Goal: Navigation & Orientation: Find specific page/section

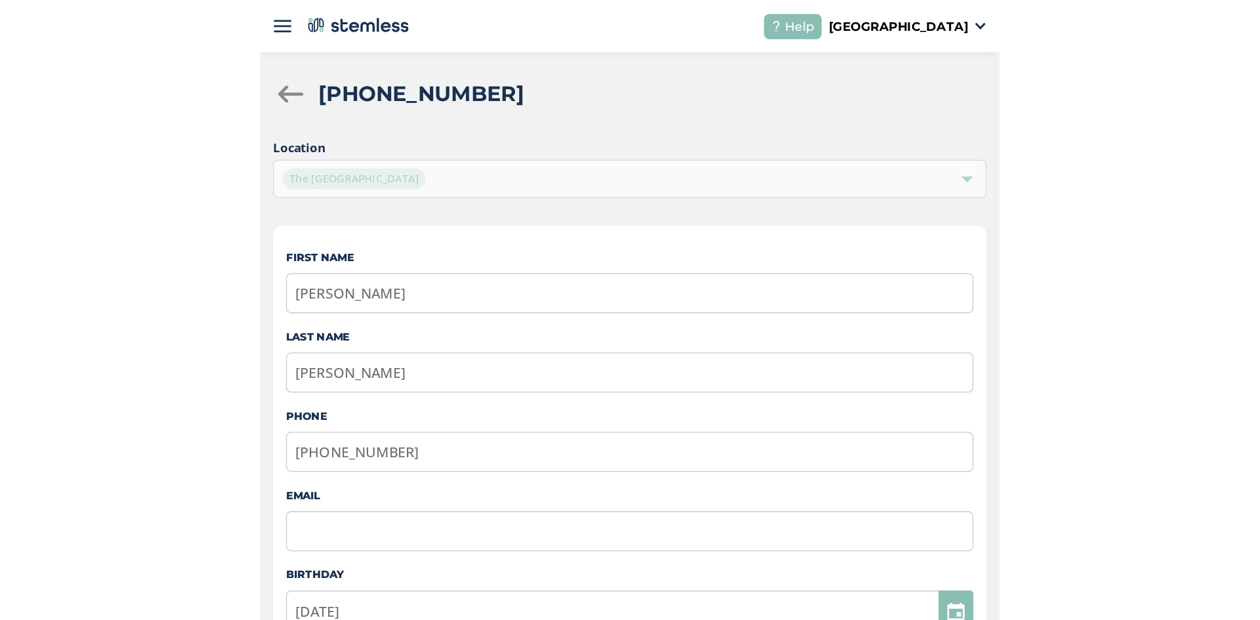
scroll to position [7, 0]
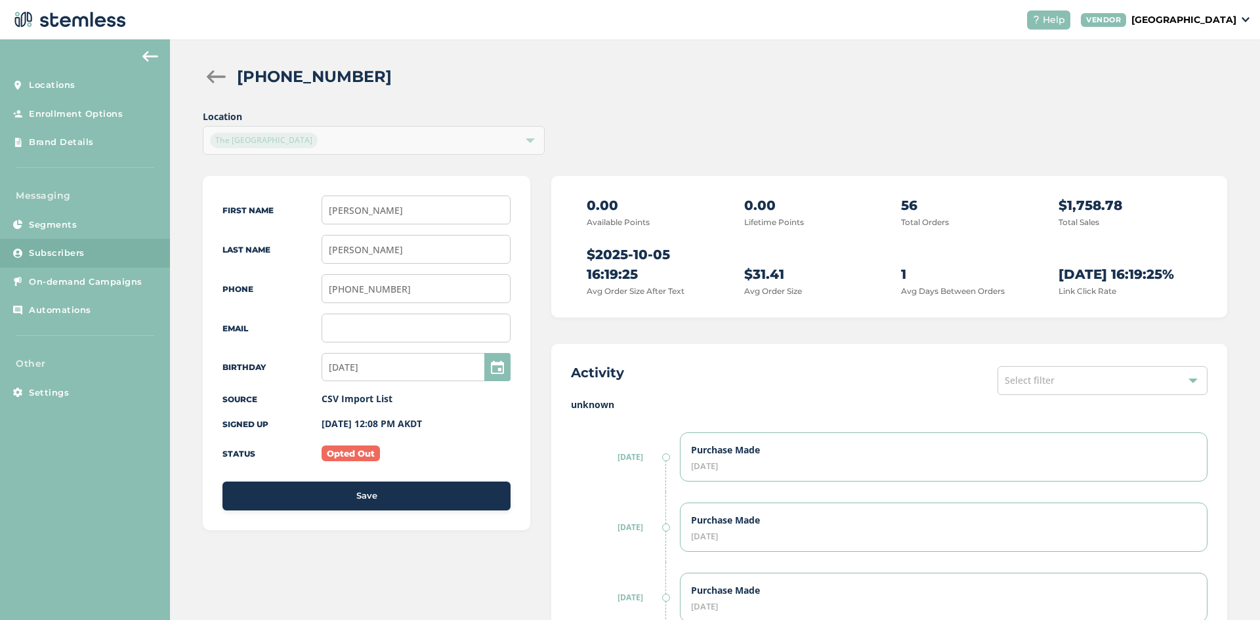
click at [216, 81] on div at bounding box center [216, 76] width 26 height 13
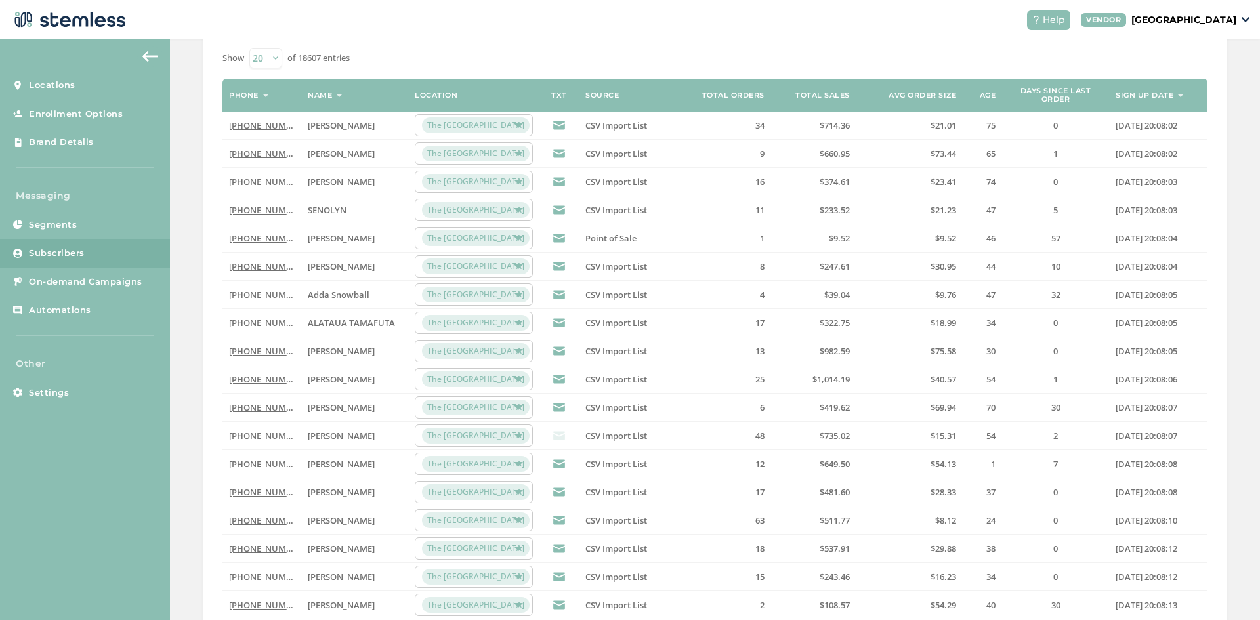
scroll to position [129, 0]
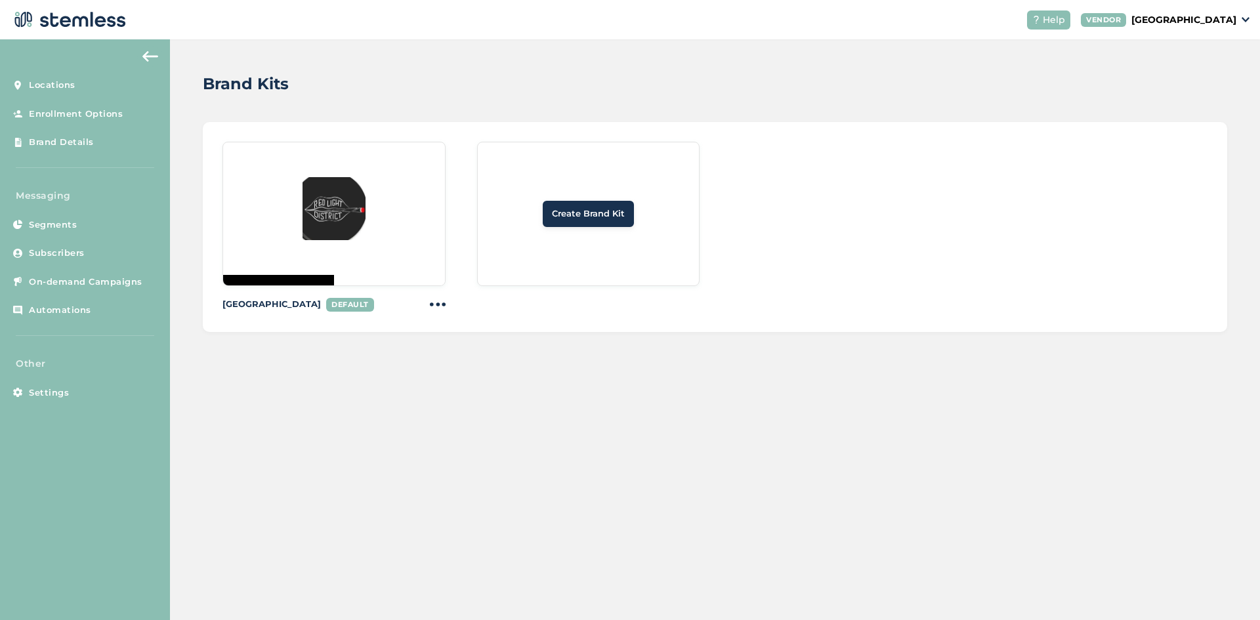
click at [358, 219] on img at bounding box center [334, 208] width 63 height 63
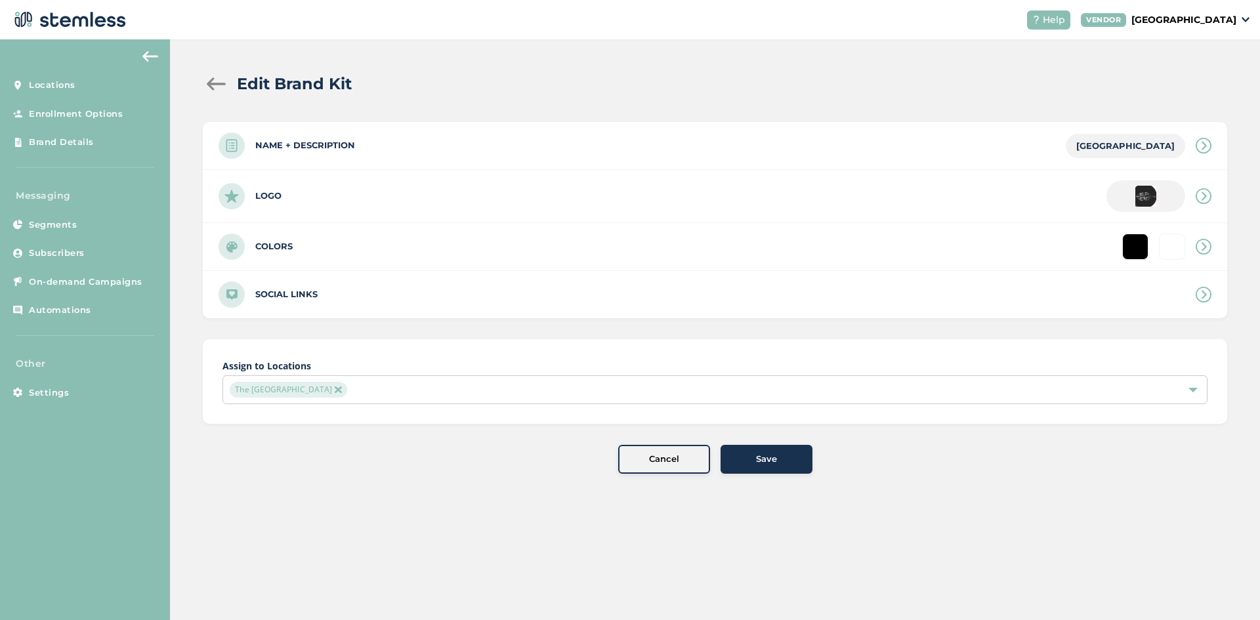
click at [412, 232] on div "Colors" at bounding box center [715, 246] width 1025 height 47
type input "#ffffff"
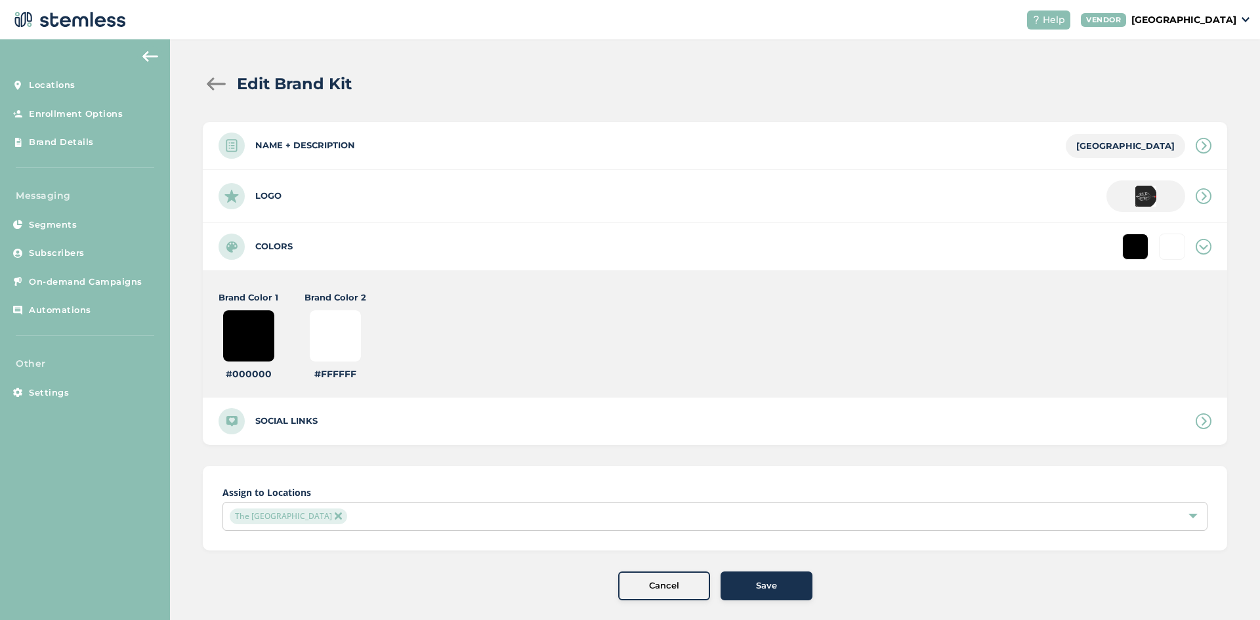
click at [478, 70] on div "Edit Brand Kit Name + Description Red Light District Name * Red Light District …" at bounding box center [715, 336] width 1090 height 594
click at [212, 74] on div "Edit Brand Kit" at bounding box center [710, 84] width 1014 height 24
click at [213, 79] on div at bounding box center [216, 83] width 26 height 13
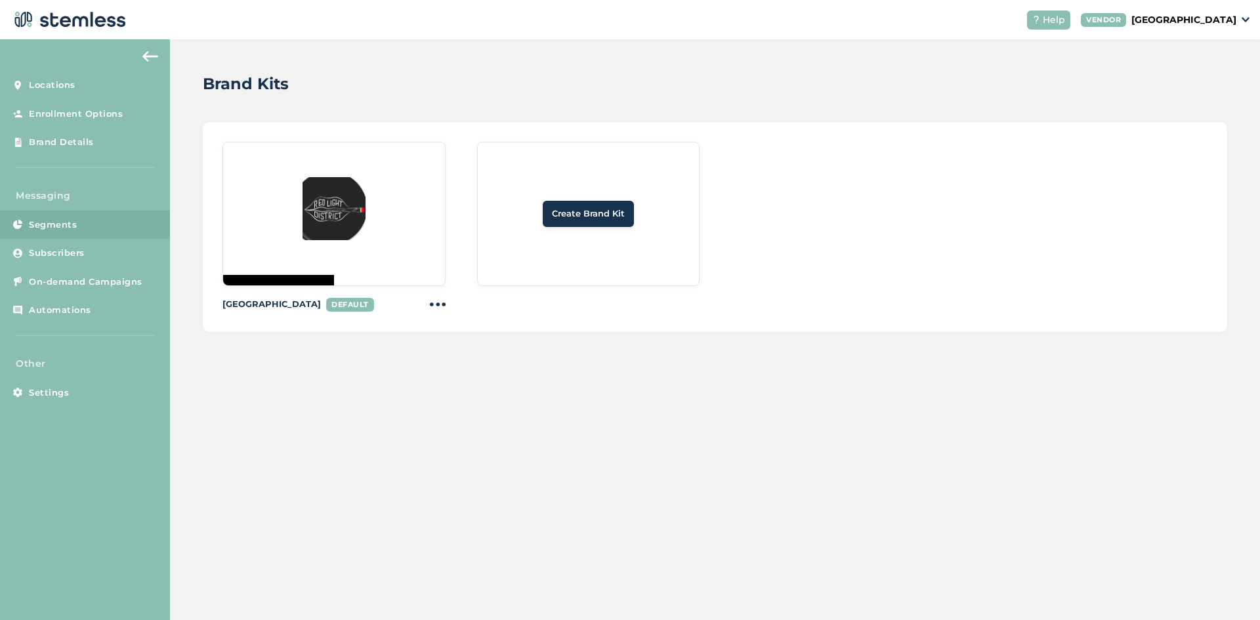
click at [70, 232] on link "Segments" at bounding box center [85, 225] width 170 height 29
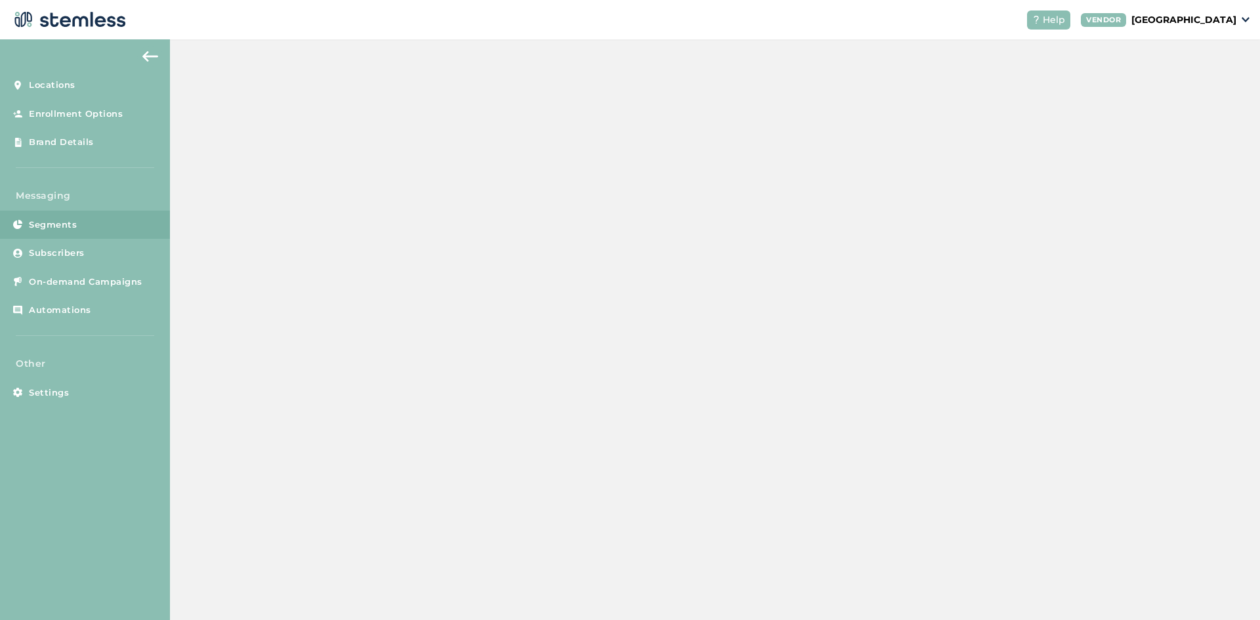
click at [70, 232] on link "Segments" at bounding box center [85, 225] width 170 height 29
click at [67, 255] on span "Subscribers" at bounding box center [57, 253] width 56 height 13
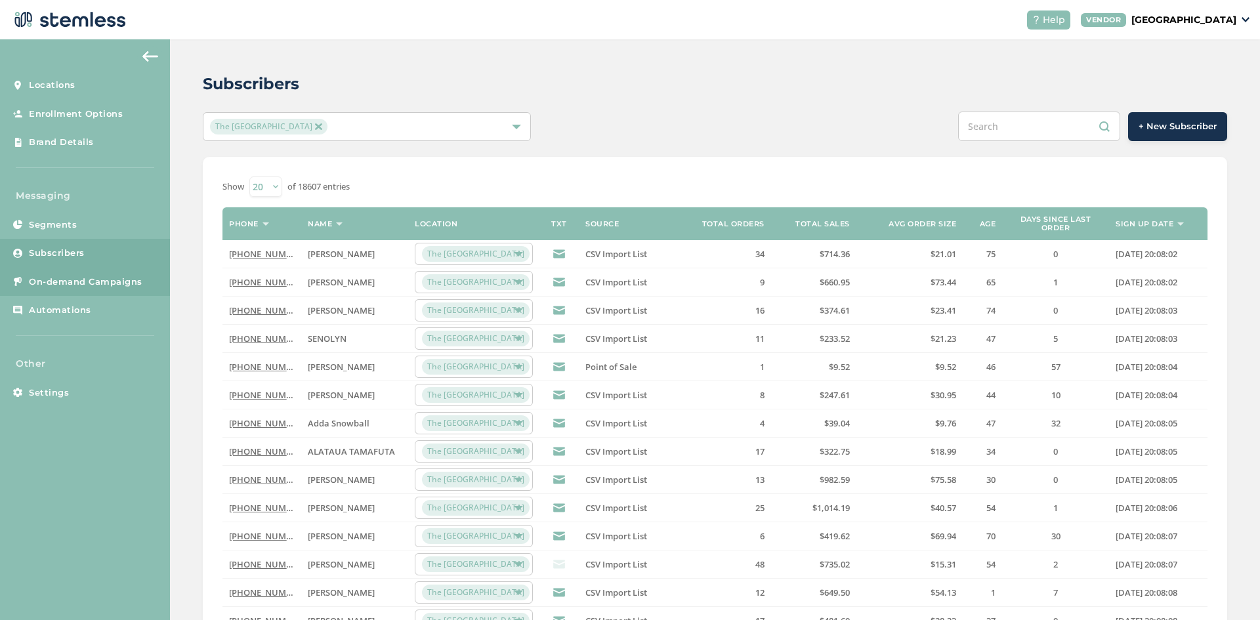
click at [104, 287] on span "On-demand Campaigns" at bounding box center [86, 282] width 114 height 13
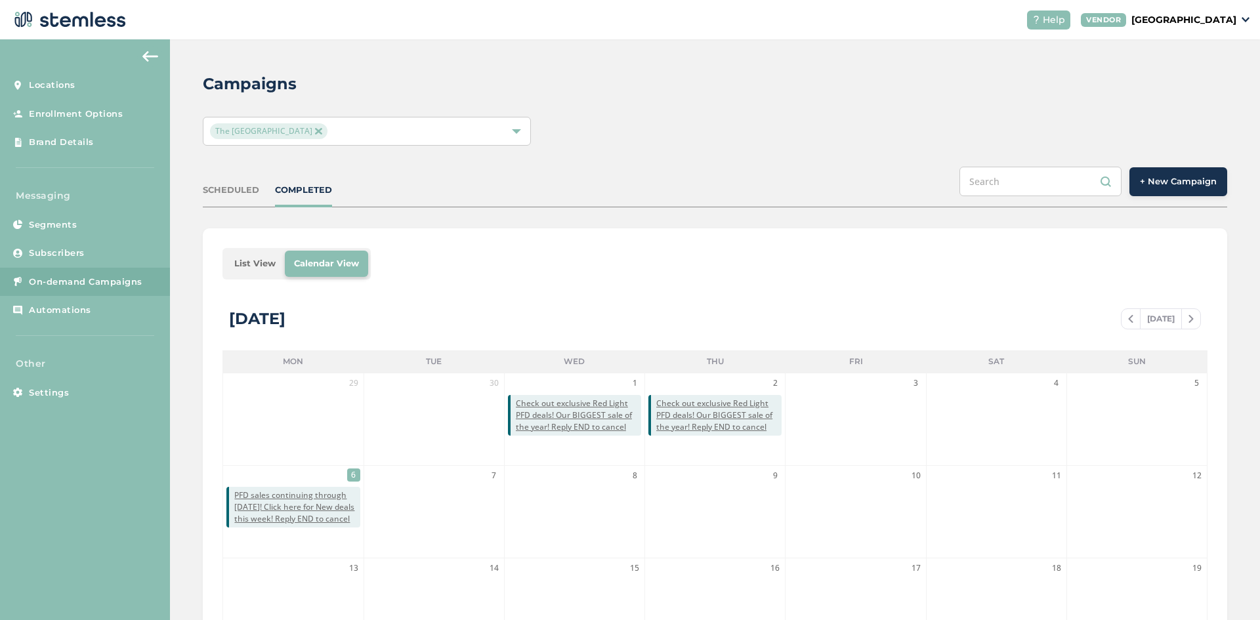
click at [259, 267] on li "List View" at bounding box center [255, 264] width 60 height 26
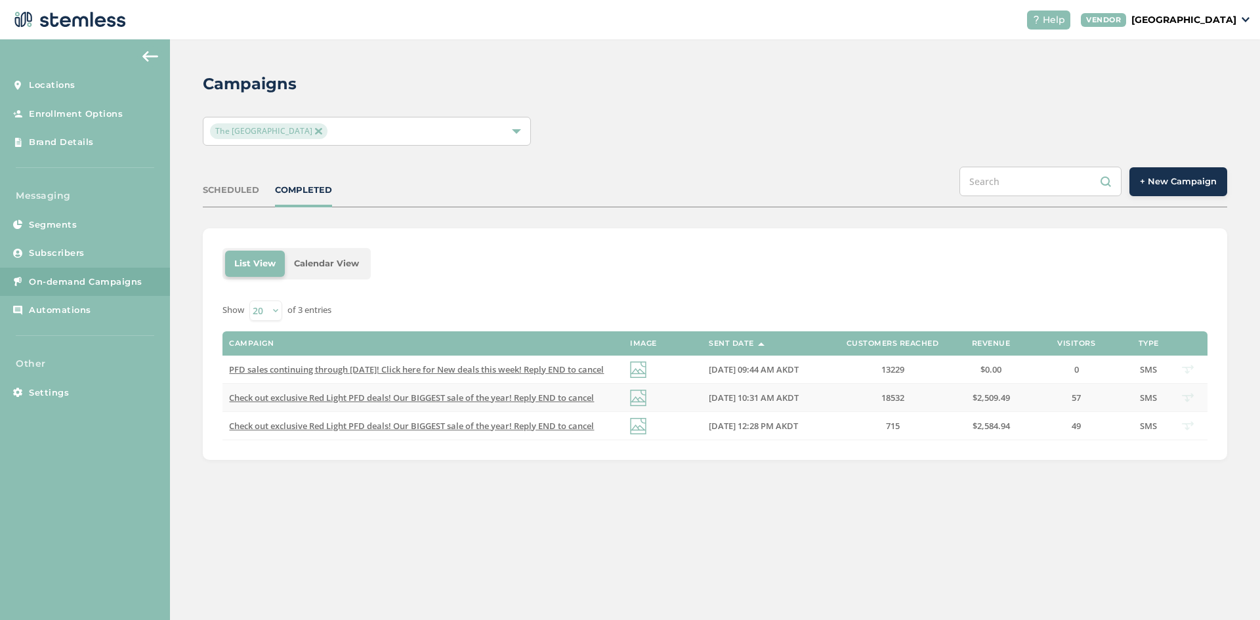
click at [563, 402] on span "Check out exclusive Red Light PFD deals! Our BIGGEST sale of the year! Reply EN…" at bounding box center [411, 398] width 365 height 12
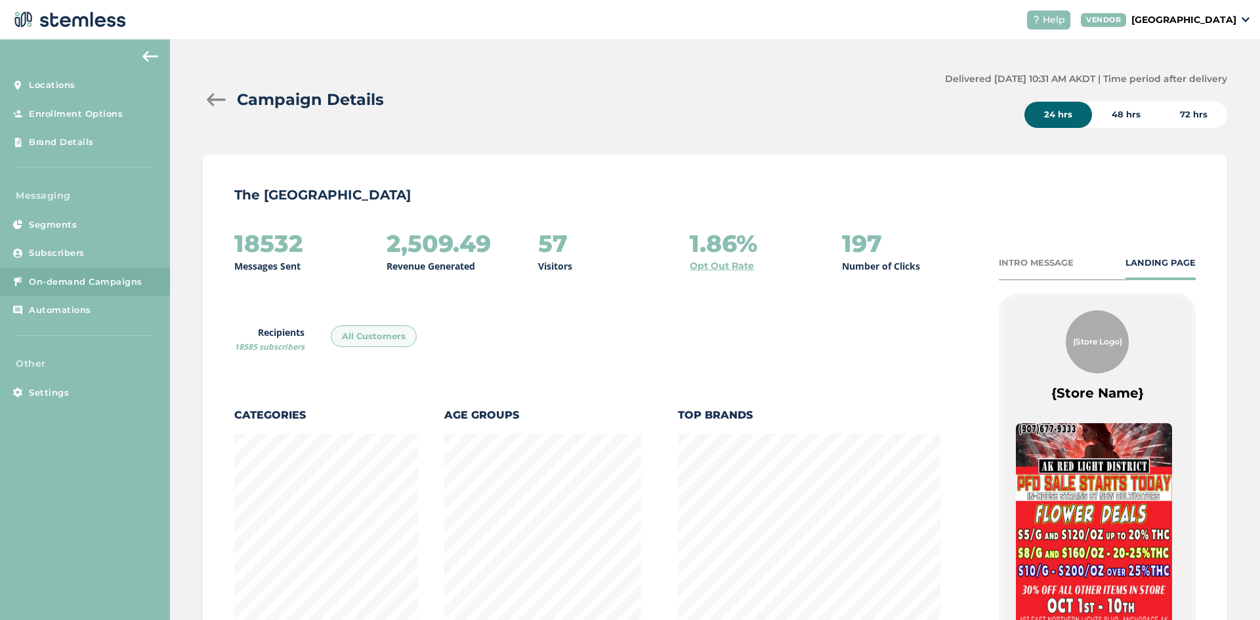
scroll to position [716, 1017]
click at [745, 268] on link "Opt Out Rate" at bounding box center [722, 266] width 64 height 14
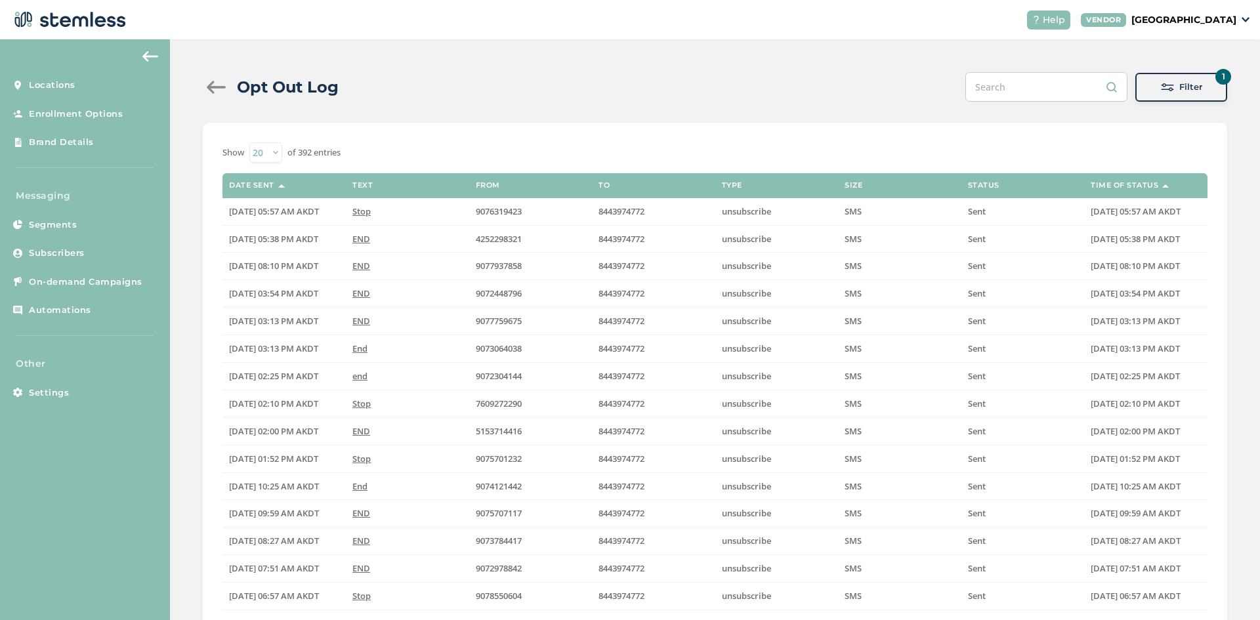
click at [202, 85] on div "Opt Out Log 1 Filter Filter From Number To Number Type Unsubscribe Status Selec…" at bounding box center [715, 438] width 1090 height 799
click at [205, 85] on div at bounding box center [216, 87] width 26 height 13
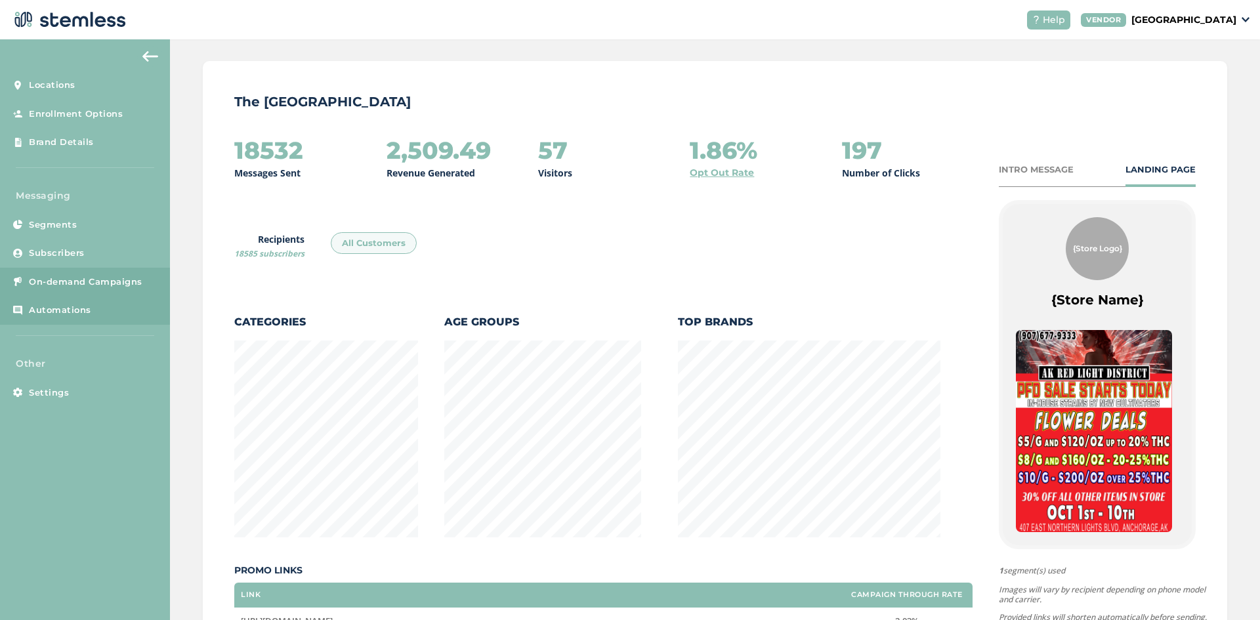
scroll to position [87, 0]
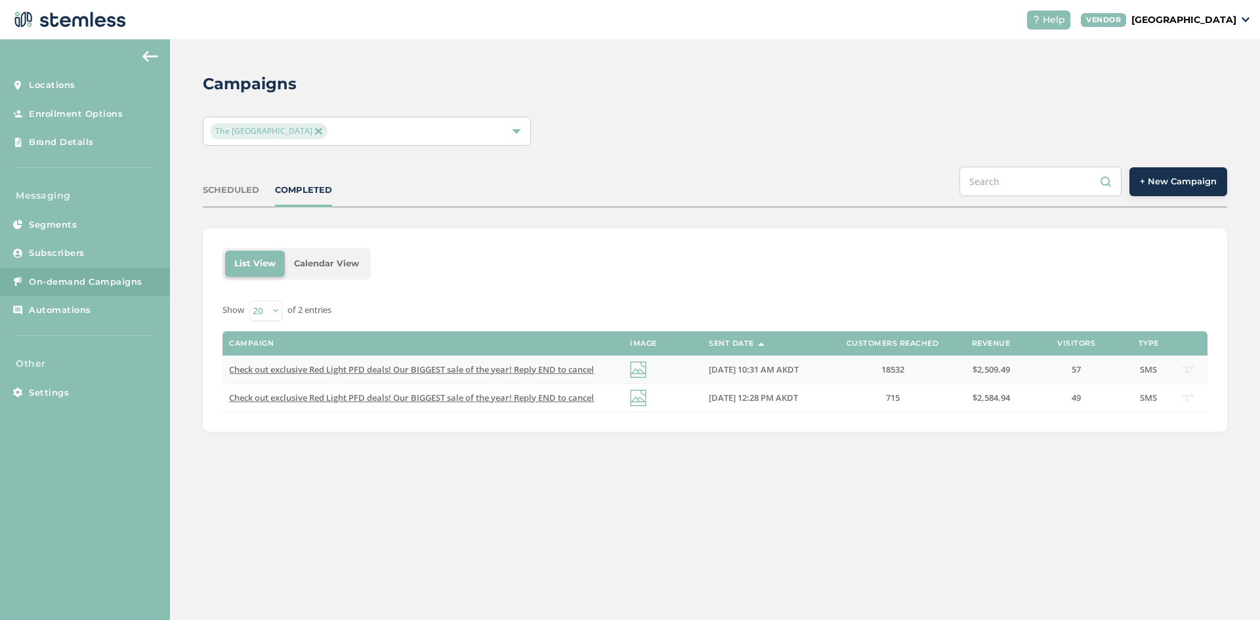
click at [531, 375] on td "Check out exclusive Red Light PFD deals! Our BIGGEST sale of the year! Reply EN…" at bounding box center [423, 370] width 401 height 28
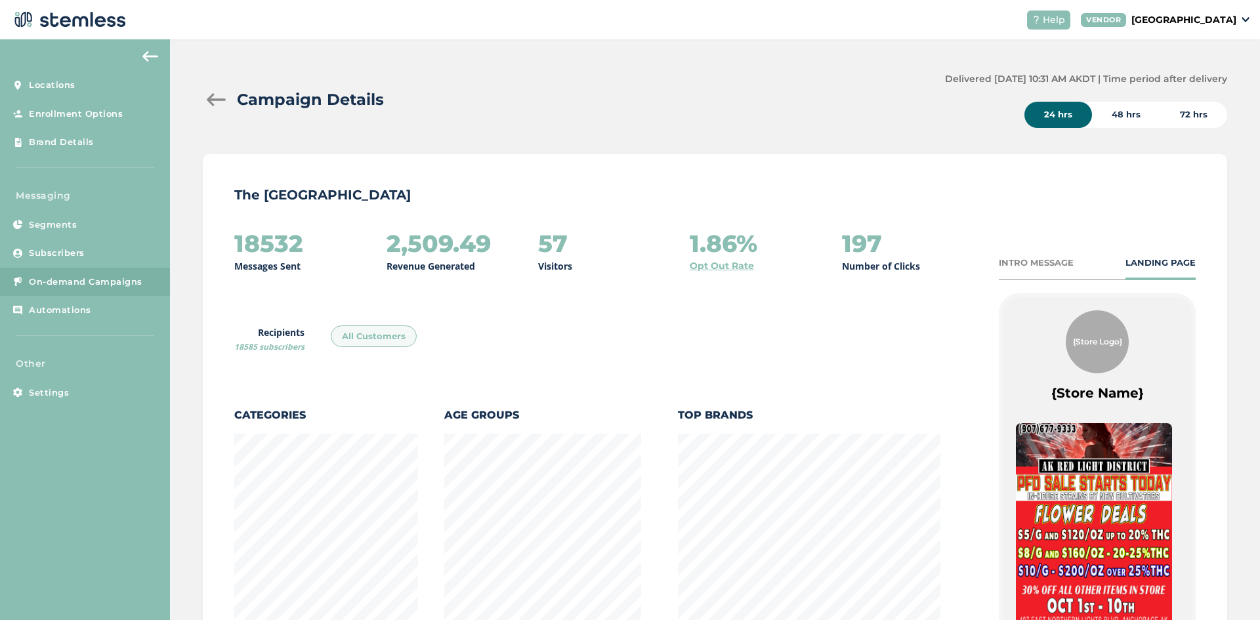
scroll to position [716, 1017]
click at [203, 90] on div "Campaign Details" at bounding box center [569, 100] width 732 height 24
click at [206, 93] on div at bounding box center [216, 99] width 26 height 13
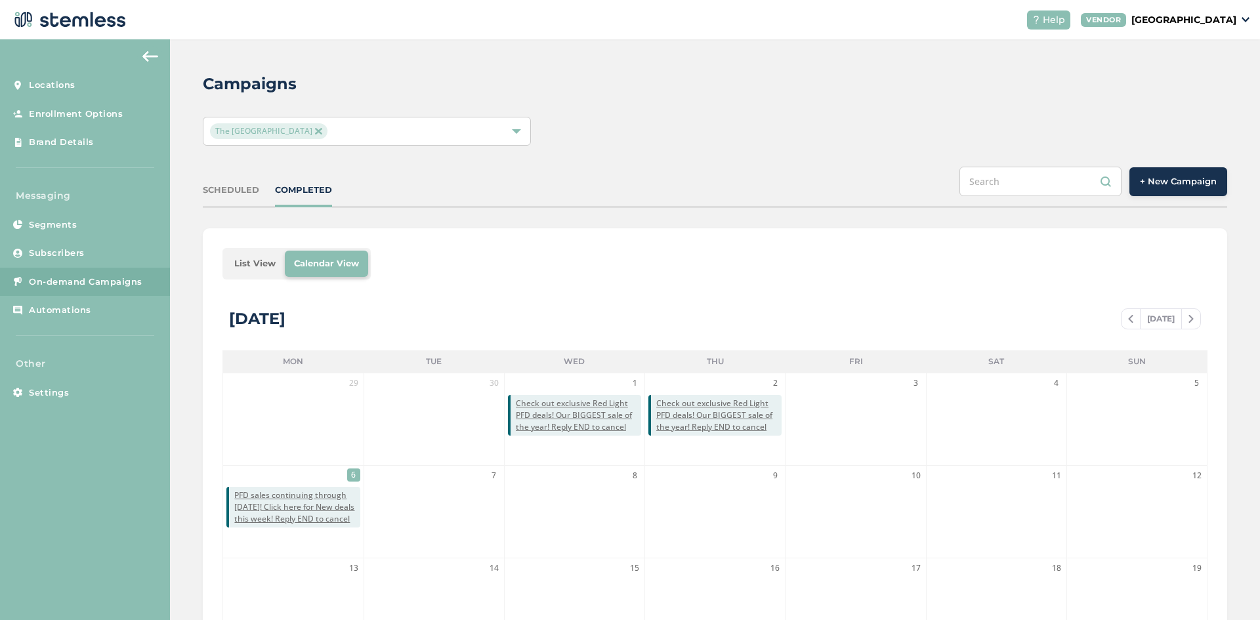
click at [272, 284] on div "List View Calendar View [DATE] [DATE] Mon Tue Wed Thu Fri Sat Sun 29 30 1 Check…" at bounding box center [715, 542] width 1025 height 628
click at [265, 259] on li "List View" at bounding box center [255, 264] width 60 height 26
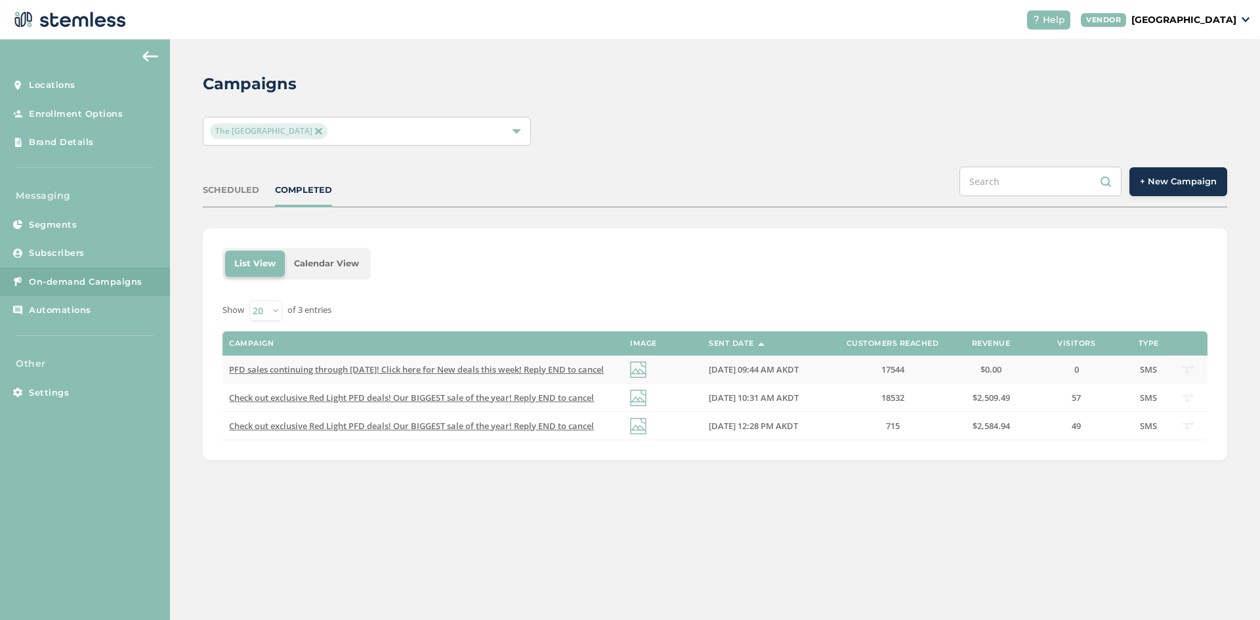
click at [525, 369] on span "PFD sales continuing through [DATE]! Click here for New deals this week! Reply …" at bounding box center [416, 370] width 375 height 12
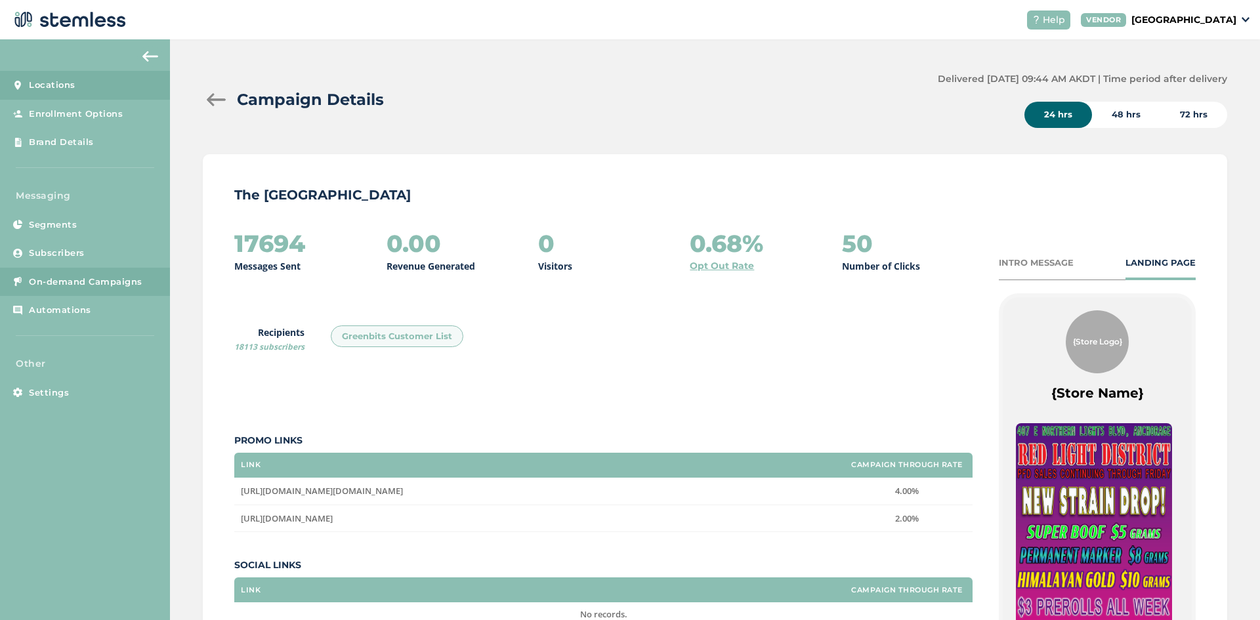
click at [91, 90] on link "Locations" at bounding box center [85, 85] width 170 height 29
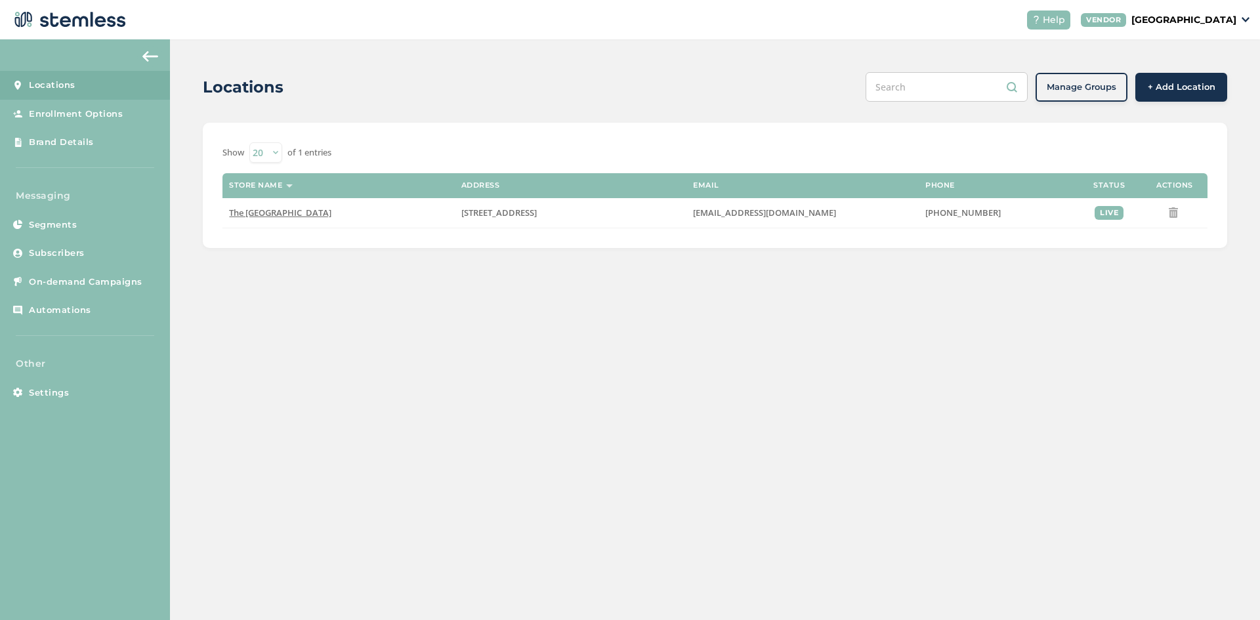
click at [1207, 18] on p "[GEOGRAPHIC_DATA]" at bounding box center [1184, 20] width 105 height 14
click at [1210, 93] on link "Logout" at bounding box center [1203, 94] width 64 height 13
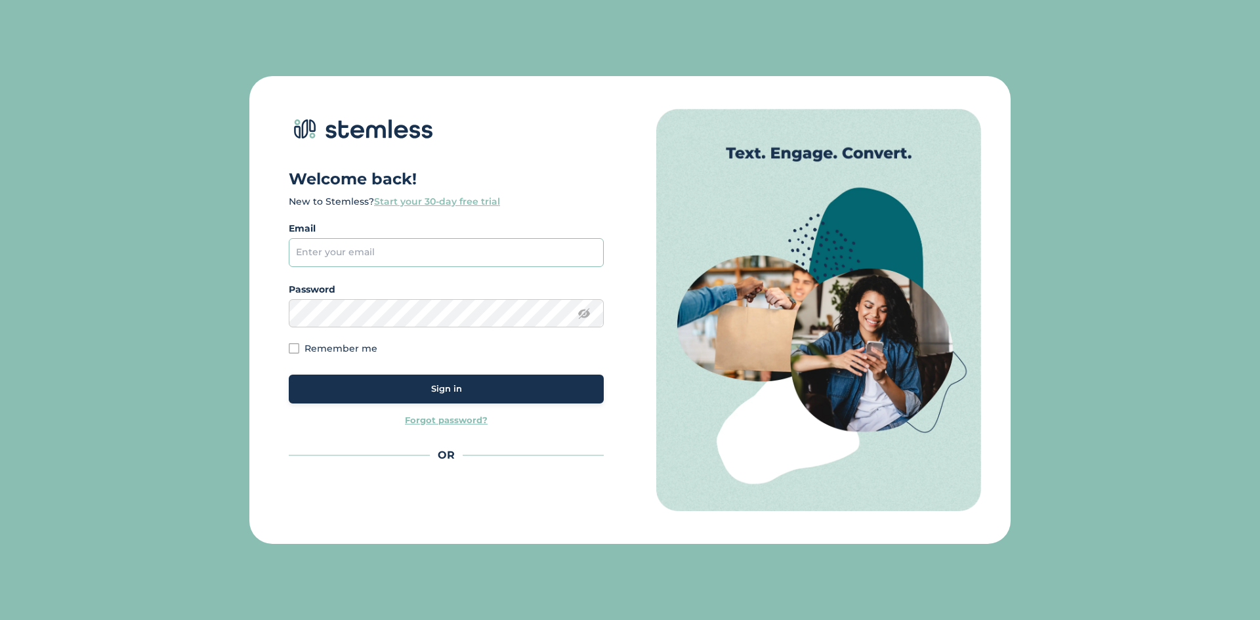
click at [373, 255] on input "email" at bounding box center [446, 252] width 315 height 29
type input "[PERSON_NAME][EMAIL_ADDRESS][DOMAIN_NAME]"
click at [496, 399] on button "Sign in" at bounding box center [446, 389] width 315 height 29
